Goal: Information Seeking & Learning: Learn about a topic

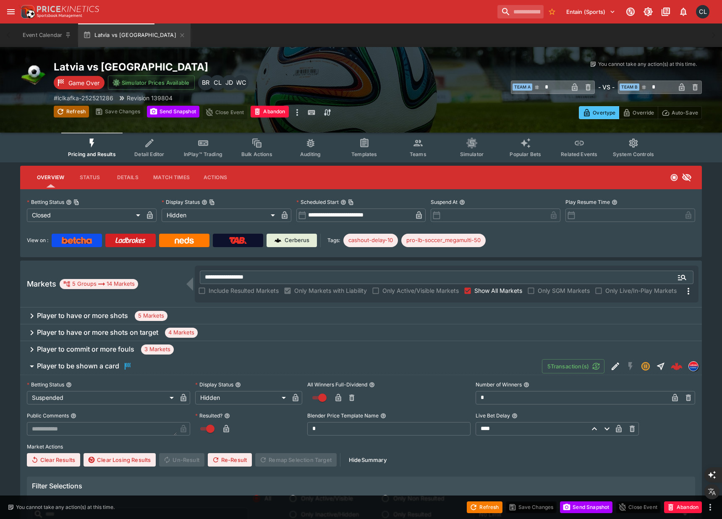
click at [71, 113] on button "Refresh" at bounding box center [71, 112] width 35 height 12
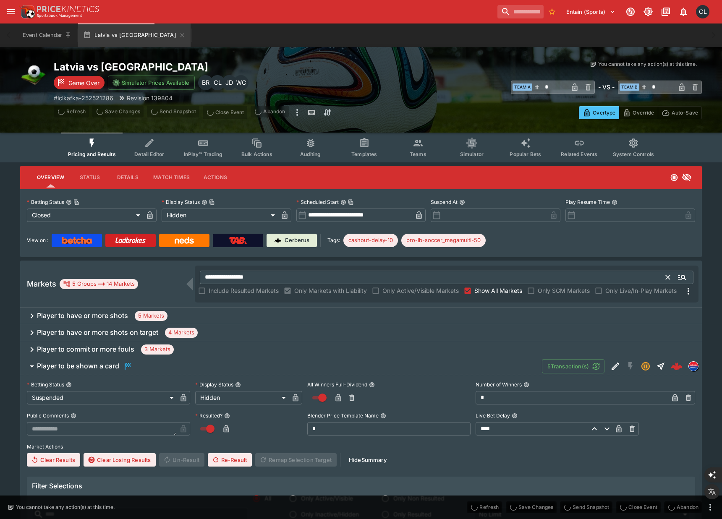
click at [276, 278] on input "**********" at bounding box center [433, 277] width 467 height 13
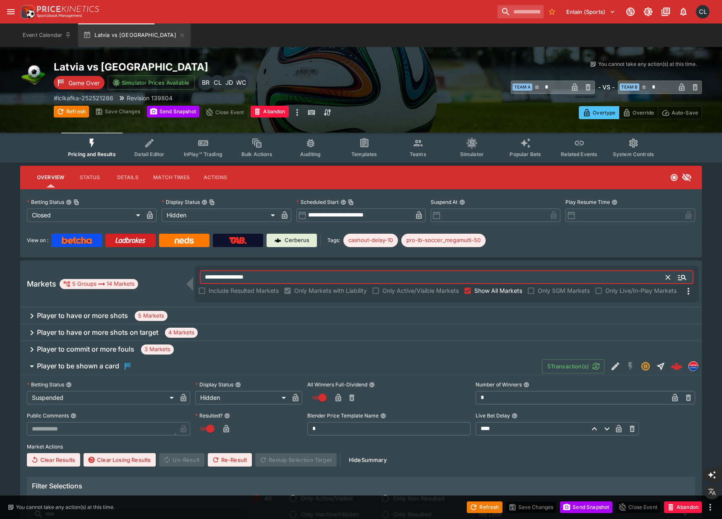
click at [327, 281] on input "**********" at bounding box center [433, 277] width 467 height 13
click at [666, 281] on icon "Clear" at bounding box center [668, 277] width 8 height 8
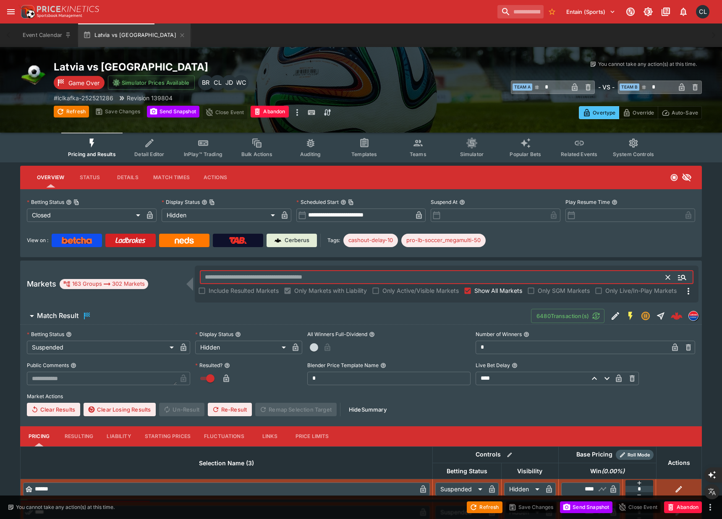
click at [430, 75] on div "You cannot take any action(s) at this time. You cannot take any action(s) at th…" at bounding box center [540, 89] width 324 height 59
click at [366, 313] on span "Match Result" at bounding box center [281, 316] width 488 height 10
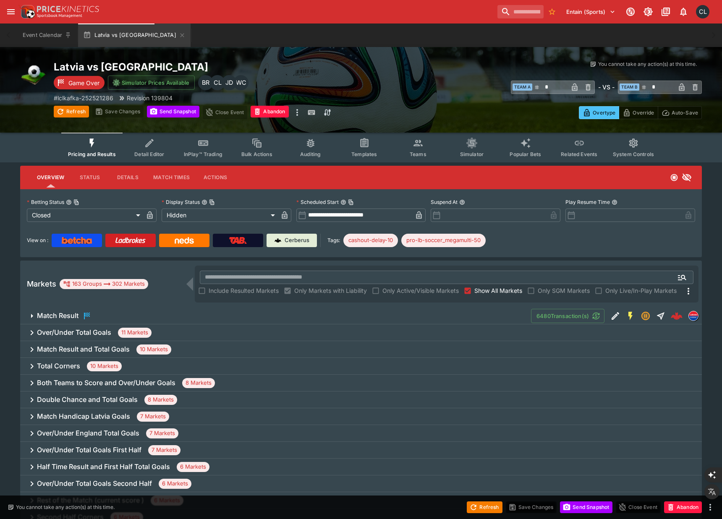
click at [475, 108] on div "Overtype Override Auto-Save" at bounding box center [540, 109] width 324 height 19
click at [414, 150] on button "Teams" at bounding box center [418, 148] width 54 height 30
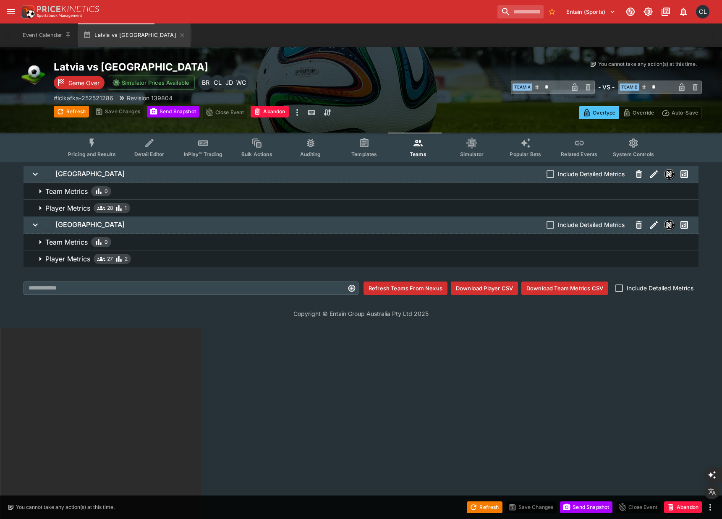
click at [416, 210] on span "Player Metrics 28 1" at bounding box center [368, 208] width 647 height 10
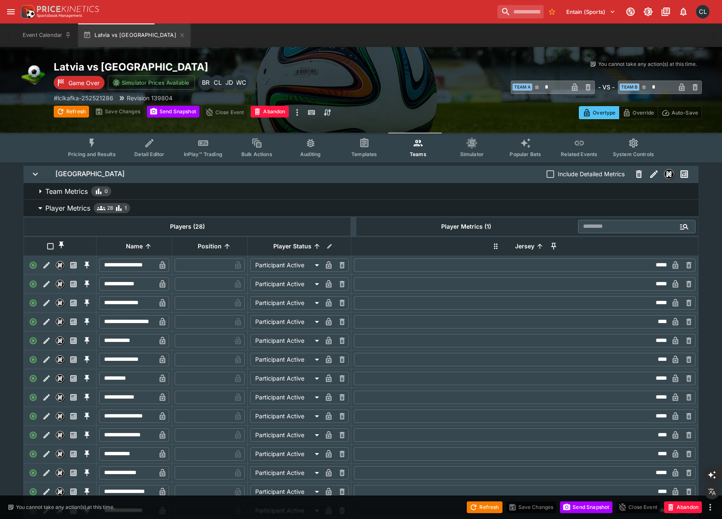
click at [85, 156] on span "Pricing and Results" at bounding box center [92, 154] width 48 height 6
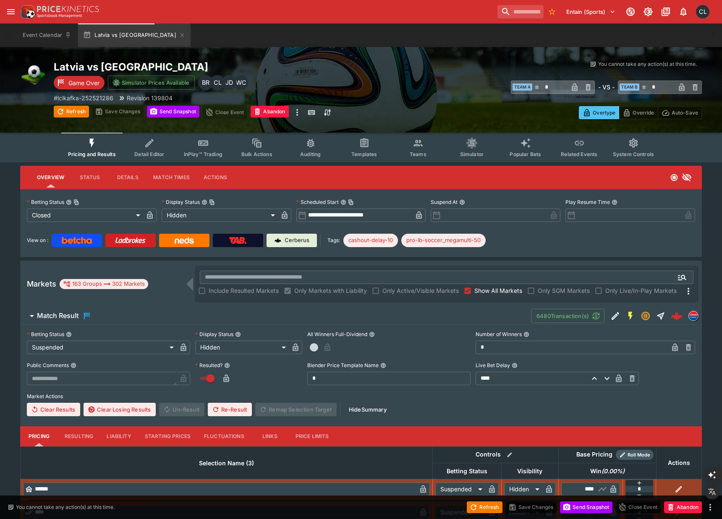
click at [378, 91] on div "​ Team A * ​ - VS - ​ Team B * ​" at bounding box center [540, 86] width 324 height 19
click at [407, 98] on div "You cannot take any action(s) at this time. You cannot take any action(s) at th…" at bounding box center [540, 89] width 324 height 59
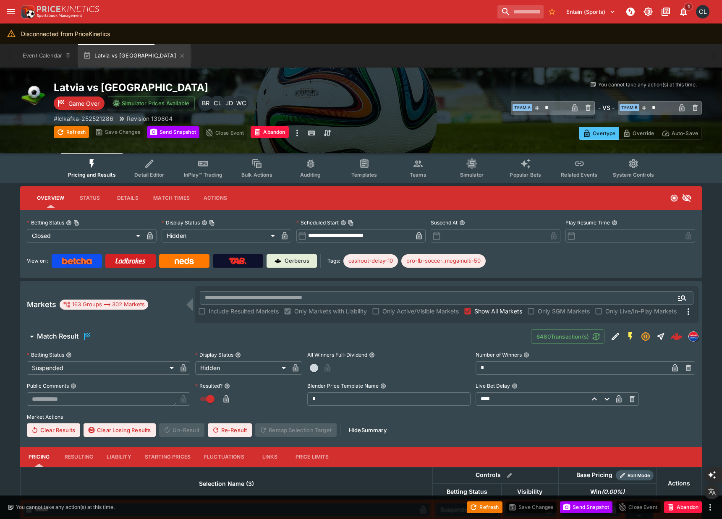
click at [404, 101] on div "​ Team A * ​ - VS - ​ Team B * ​" at bounding box center [540, 107] width 324 height 19
click at [90, 118] on p "# lclkafka-252521286" at bounding box center [84, 118] width 60 height 9
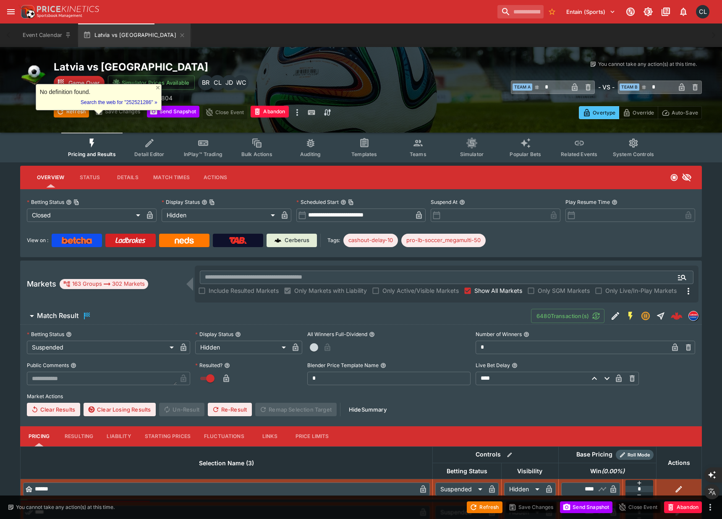
click at [414, 84] on div "​ Team A * ​ - VS - ​ Team B * ​" at bounding box center [540, 86] width 324 height 19
click at [118, 39] on button "Latvia vs [GEOGRAPHIC_DATA]" at bounding box center [134, 36] width 113 height 24
click at [317, 82] on div "Latvia vs England Game Over Simulator Prices Available WC JD CL BR # lclkafka-2…" at bounding box center [216, 89] width 324 height 59
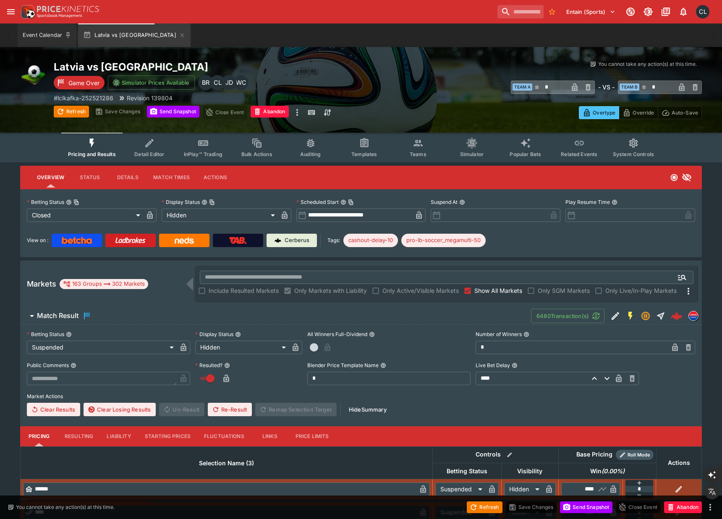
click at [40, 35] on button "Event Calendar" at bounding box center [47, 36] width 59 height 24
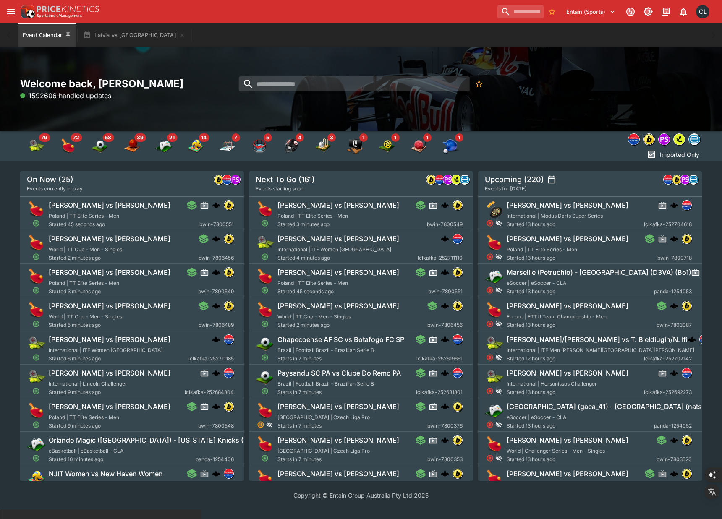
click at [605, 107] on div "Welcome back, [PERSON_NAME] 1592606 handled updates" at bounding box center [361, 89] width 722 height 84
click at [99, 147] on img "Soccer" at bounding box center [100, 146] width 17 height 17
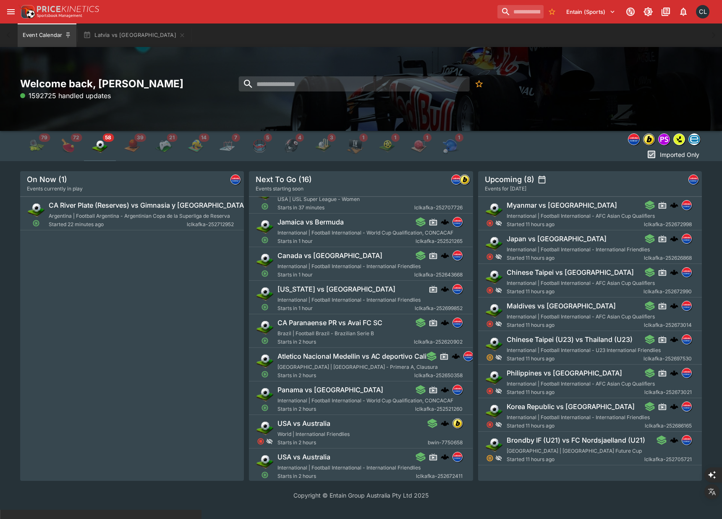
scroll to position [252, 0]
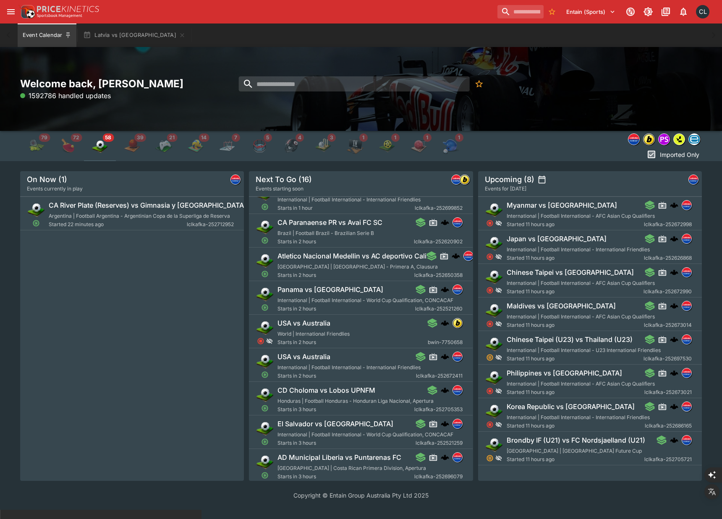
click at [336, 372] on span "Starts in 2 hours" at bounding box center [347, 376] width 139 height 8
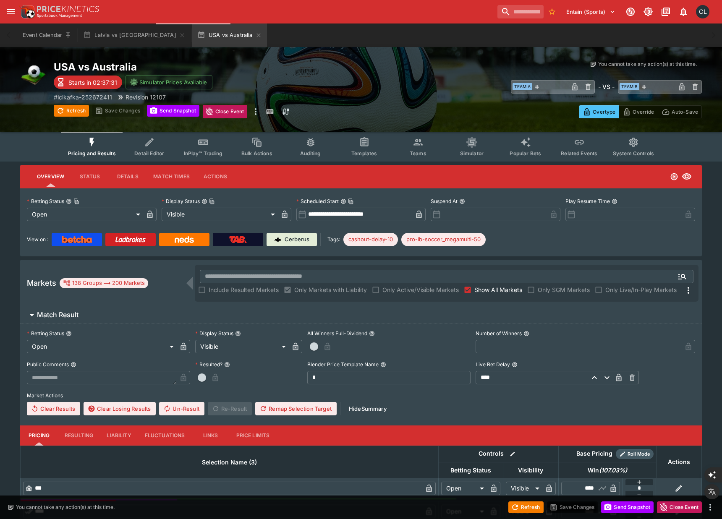
type input "**********"
type input "*******"
type input "**********"
click at [425, 149] on button "Teams" at bounding box center [418, 147] width 54 height 30
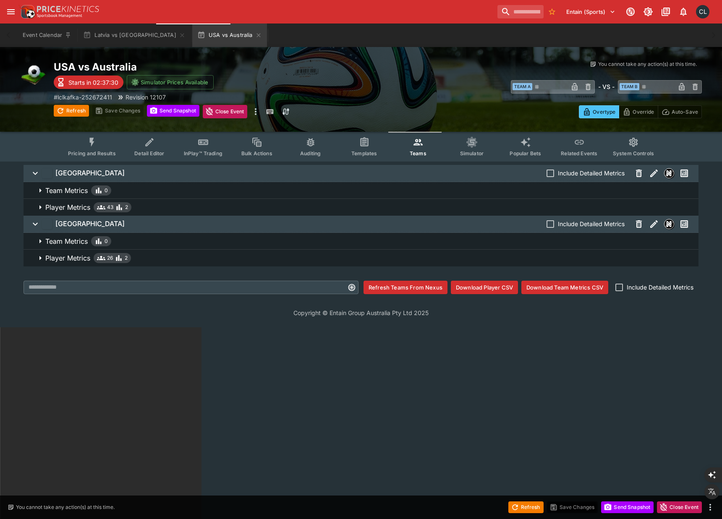
click at [107, 146] on button "Pricing and Results" at bounding box center [91, 147] width 61 height 30
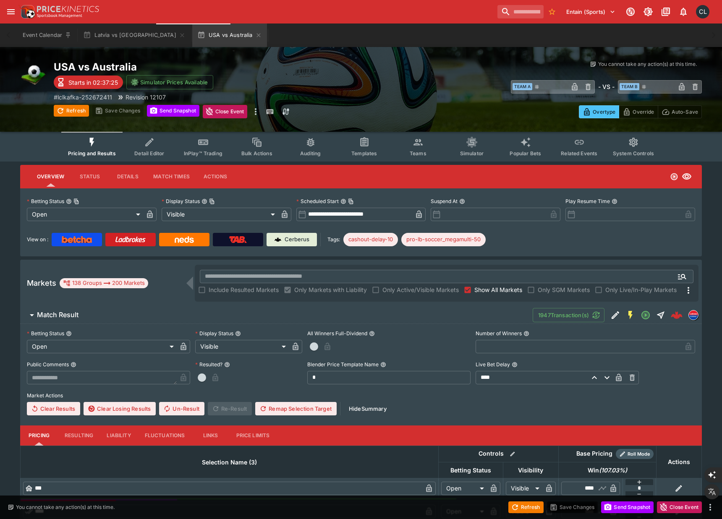
click at [456, 315] on span "Match Result" at bounding box center [281, 315] width 489 height 9
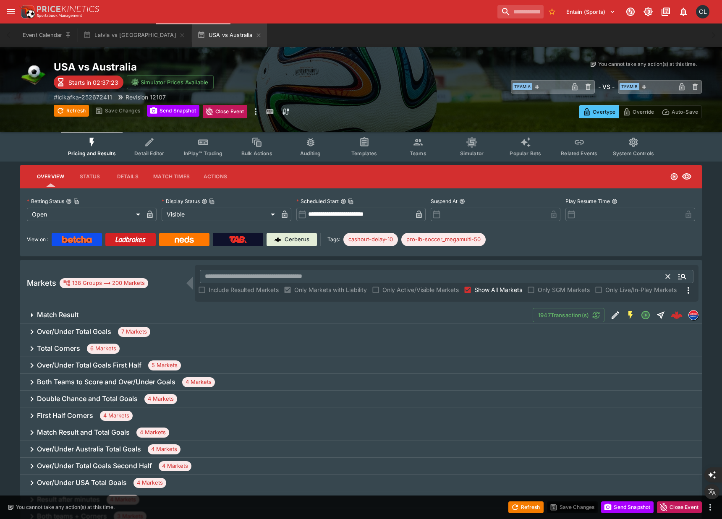
click at [342, 280] on input "text" at bounding box center [433, 276] width 467 height 13
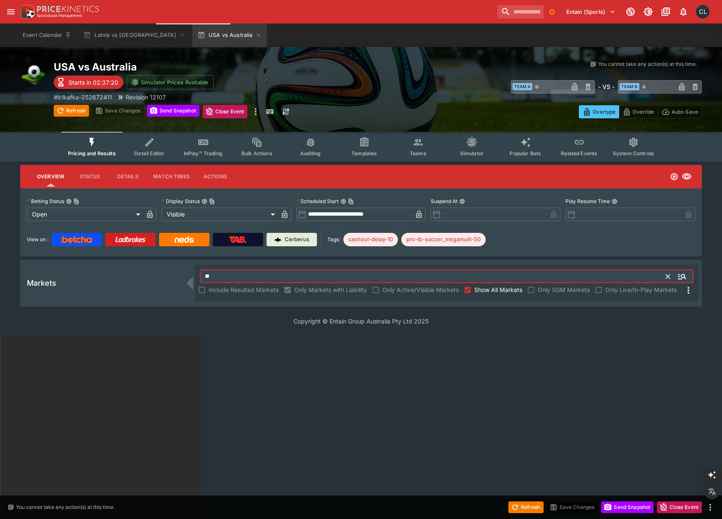
type input "*"
type input "*****"
click at [383, 63] on div "You cannot take any action(s) at this time." at bounding box center [540, 64] width 324 height 8
click at [255, 33] on icon "button" at bounding box center [258, 35] width 7 height 7
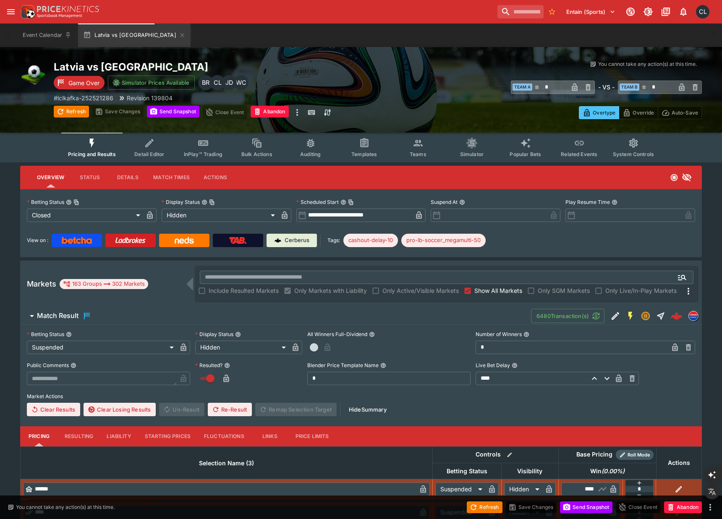
click at [298, 115] on icon "more" at bounding box center [297, 112] width 2 height 7
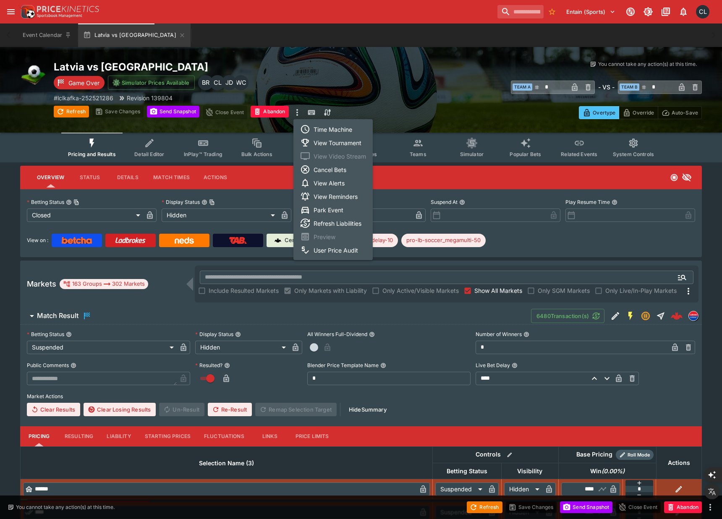
click at [324, 141] on li "View Tournament" at bounding box center [333, 142] width 79 height 13
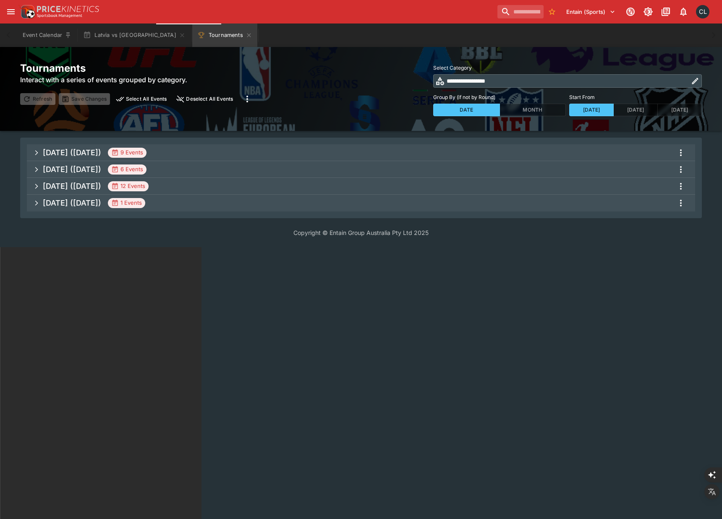
click at [353, 150] on span "[DATE] ([DATE]) 9 Events" at bounding box center [366, 152] width 646 height 15
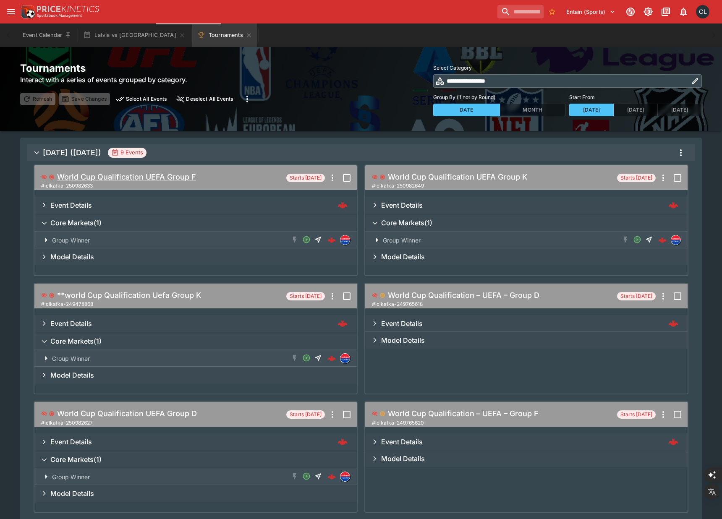
click at [156, 180] on h5 "World Cup Qualification UEFA Group F" at bounding box center [126, 177] width 139 height 10
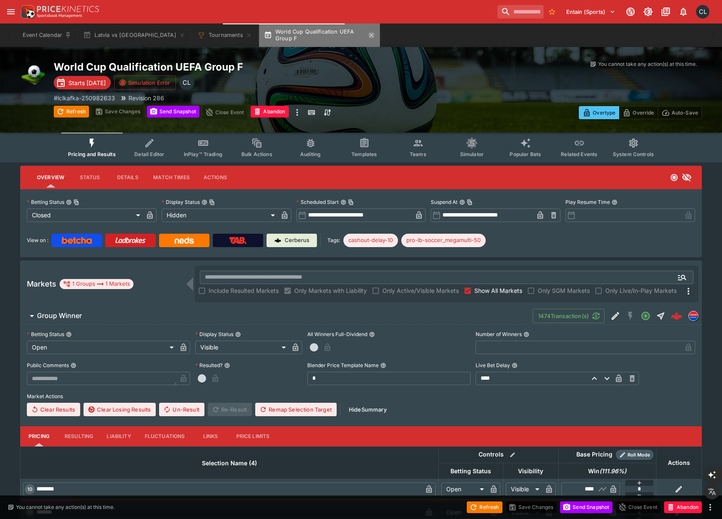
click at [370, 35] on icon "button" at bounding box center [372, 35] width 4 height 4
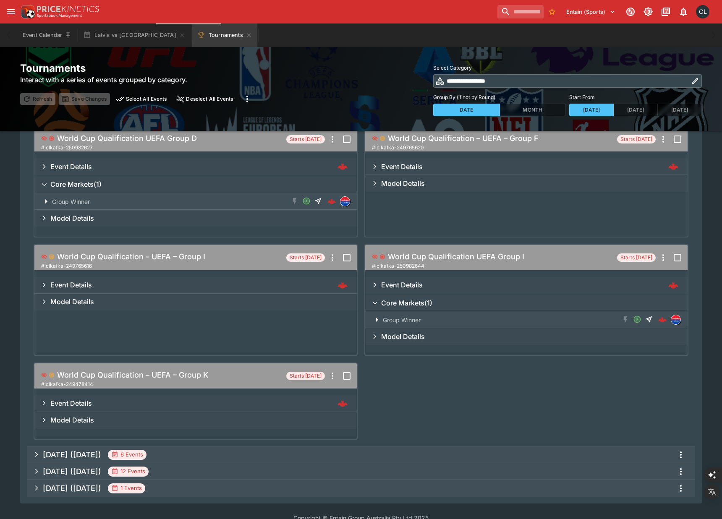
scroll to position [289, 0]
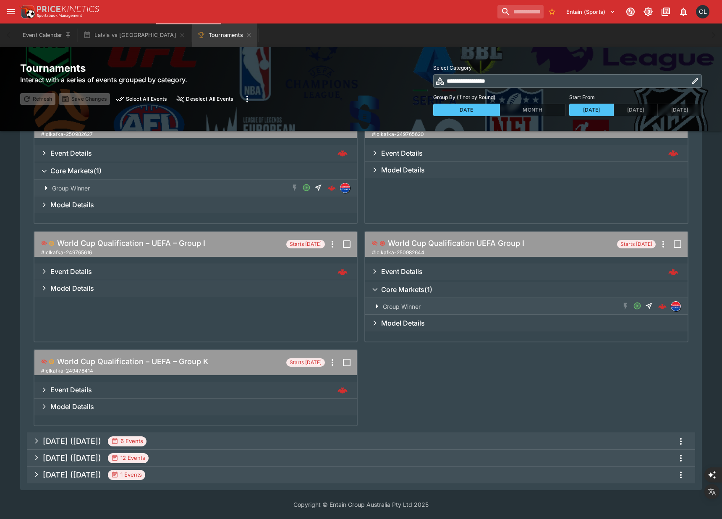
click at [88, 441] on h5 "[DATE] ([DATE])" at bounding box center [72, 442] width 58 height 10
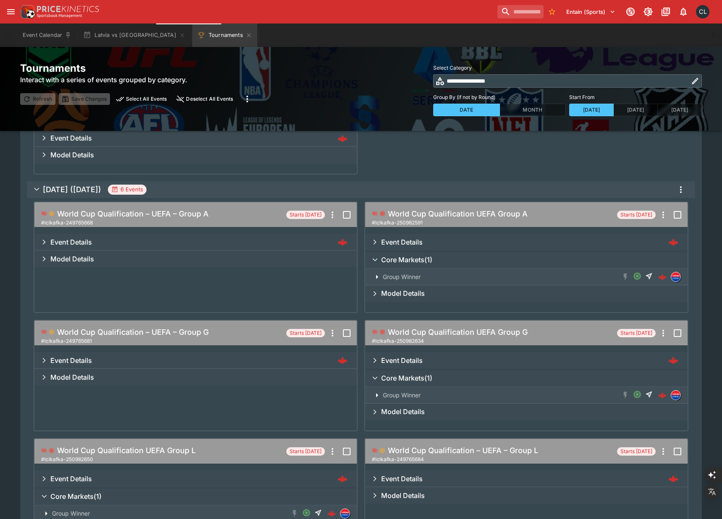
scroll to position [0, 0]
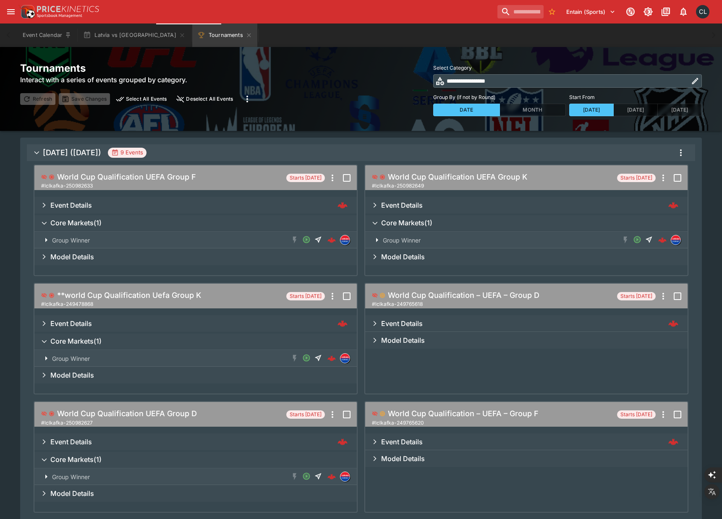
click at [94, 158] on span "[DATE] ([DATE]) 9 Events" at bounding box center [366, 152] width 646 height 15
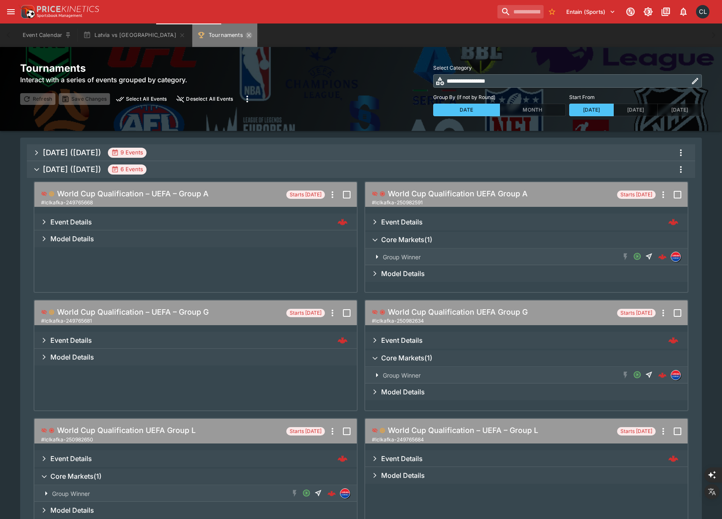
click at [246, 37] on icon "Tournaments" at bounding box center [249, 35] width 7 height 7
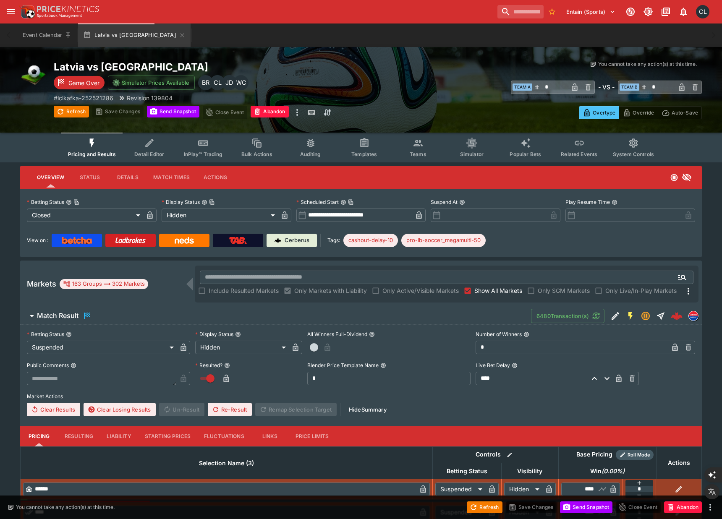
click at [418, 105] on div "Overtype Override Auto-Save" at bounding box center [540, 109] width 324 height 19
click at [468, 113] on div "Overtype Override Auto-Save" at bounding box center [540, 109] width 324 height 19
click at [425, 148] on button "Teams" at bounding box center [418, 148] width 54 height 30
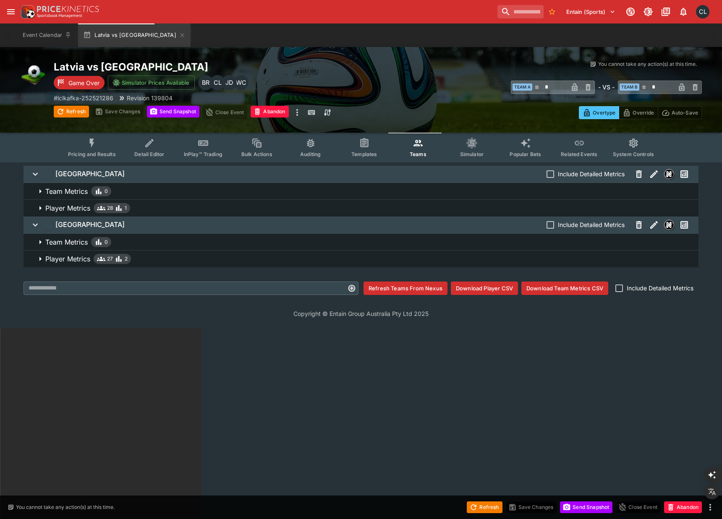
click at [90, 150] on button "Pricing and Results" at bounding box center [91, 148] width 61 height 30
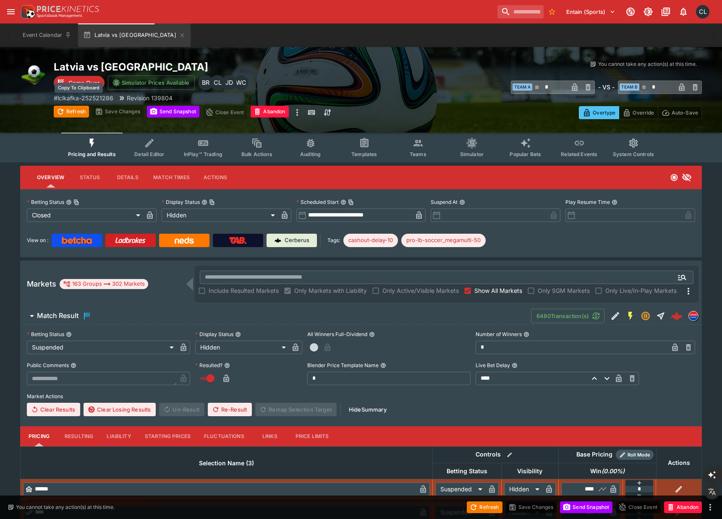
click at [92, 100] on p "# lclkafka-252521286" at bounding box center [84, 98] width 60 height 9
click at [98, 99] on p "# lclkafka-252521286" at bounding box center [84, 98] width 60 height 9
